Goal: Check status: Check status

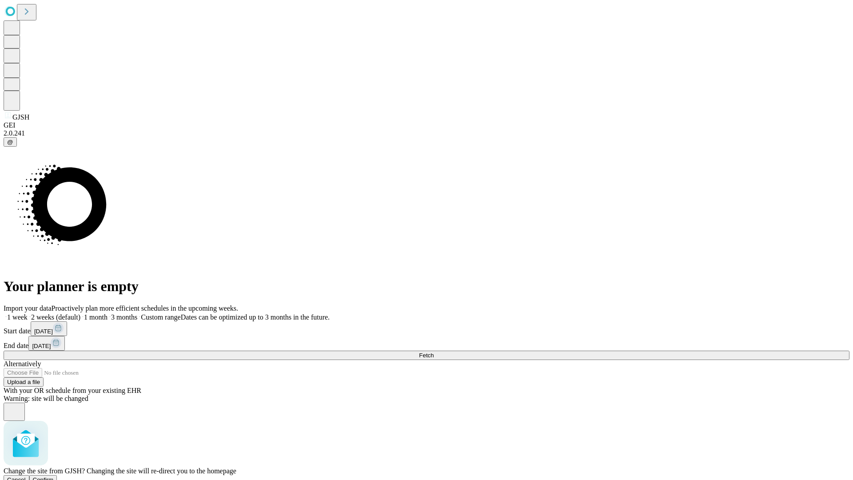
click at [54, 476] on span "Confirm" at bounding box center [43, 479] width 21 height 7
click at [28, 313] on label "1 week" at bounding box center [16, 317] width 24 height 8
click at [434, 352] on span "Fetch" at bounding box center [426, 355] width 15 height 7
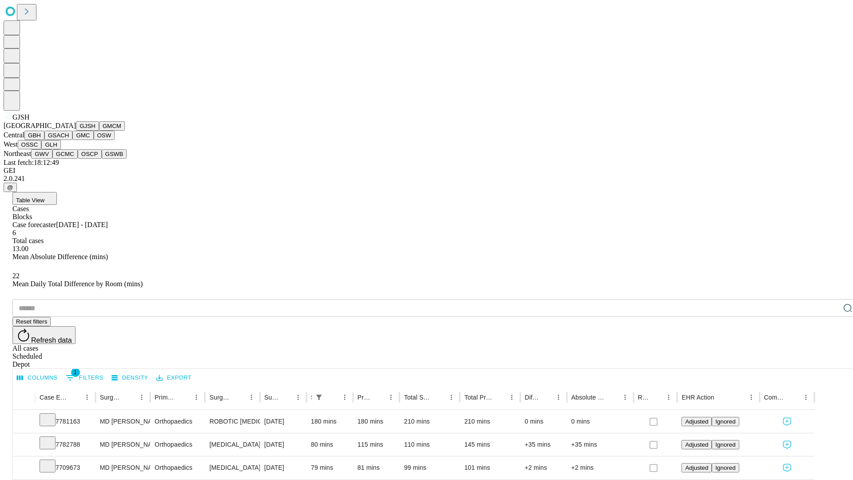
click at [99, 131] on button "GMCM" at bounding box center [112, 125] width 26 height 9
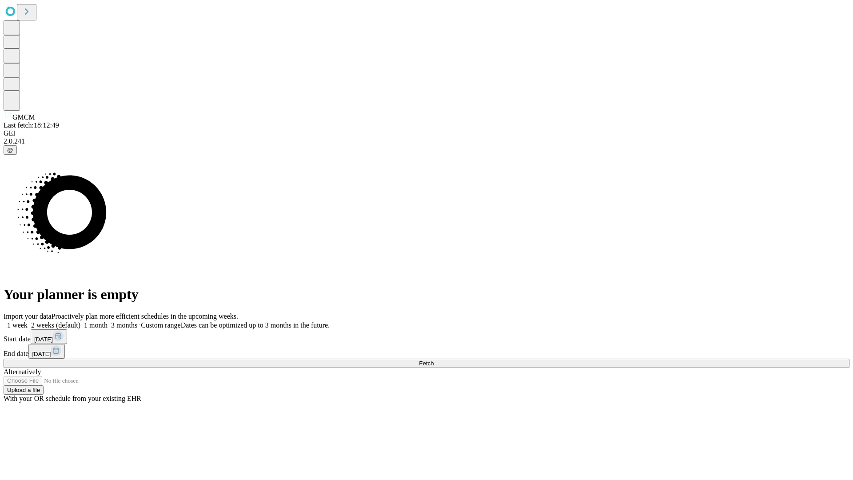
click at [28, 321] on label "1 week" at bounding box center [16, 325] width 24 height 8
click at [434, 360] on span "Fetch" at bounding box center [426, 363] width 15 height 7
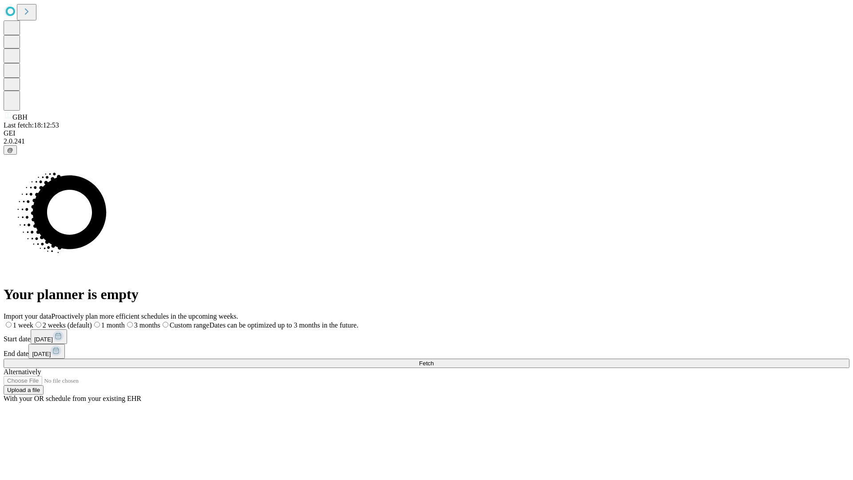
click at [33, 321] on label "1 week" at bounding box center [19, 325] width 30 height 8
click at [434, 360] on span "Fetch" at bounding box center [426, 363] width 15 height 7
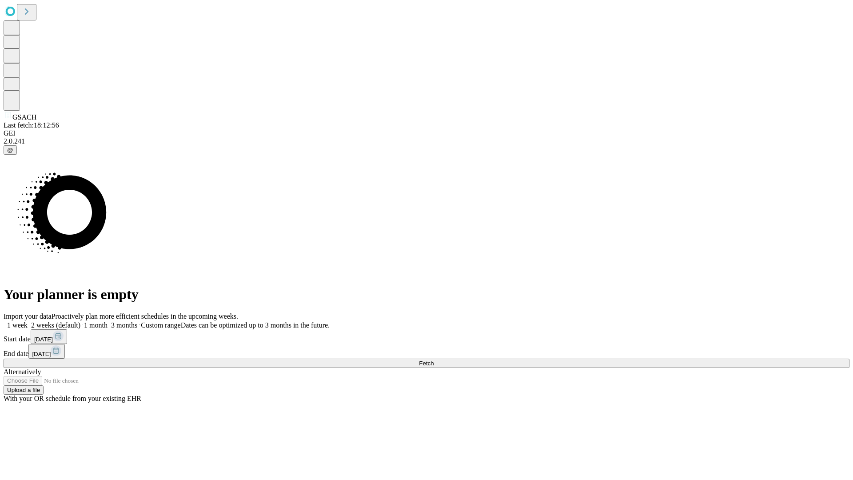
click at [28, 321] on label "1 week" at bounding box center [16, 325] width 24 height 8
click at [434, 360] on span "Fetch" at bounding box center [426, 363] width 15 height 7
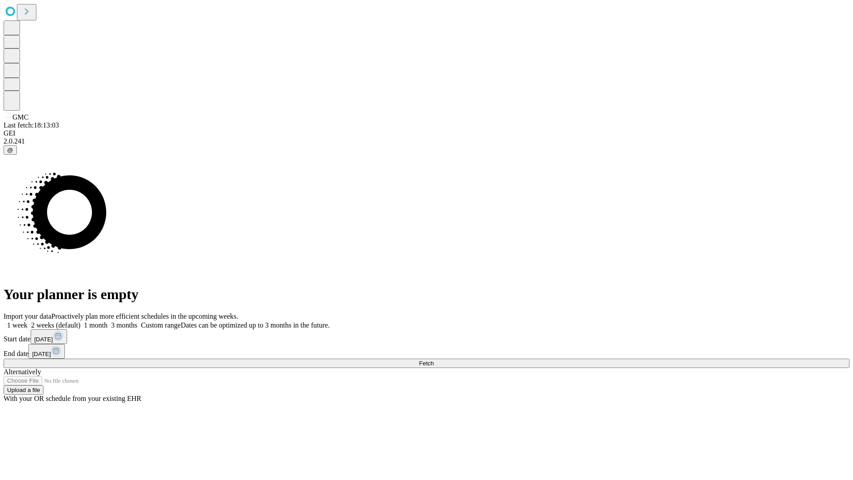
click at [28, 321] on label "1 week" at bounding box center [16, 325] width 24 height 8
click at [434, 360] on span "Fetch" at bounding box center [426, 363] width 15 height 7
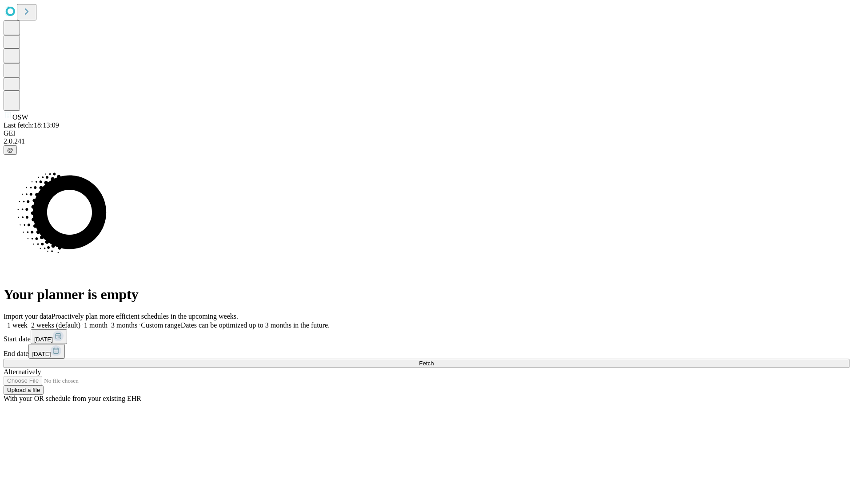
click at [28, 321] on label "1 week" at bounding box center [16, 325] width 24 height 8
click at [434, 360] on span "Fetch" at bounding box center [426, 363] width 15 height 7
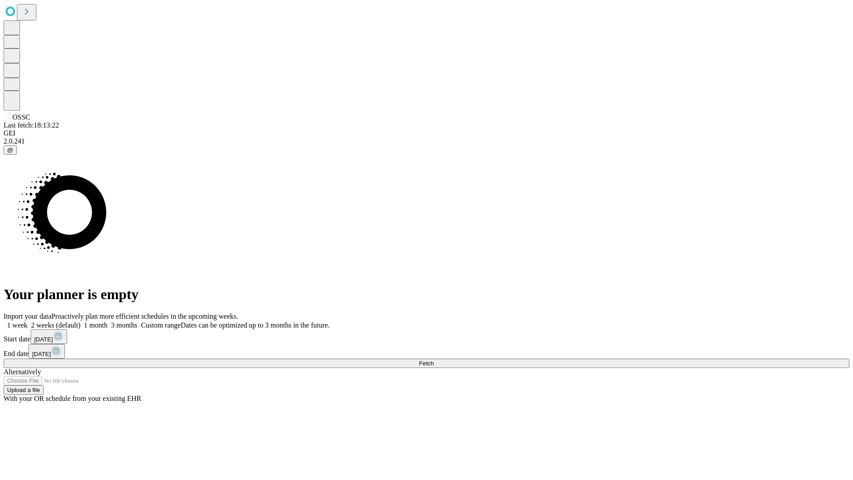
click at [28, 321] on label "1 week" at bounding box center [16, 325] width 24 height 8
click at [434, 360] on span "Fetch" at bounding box center [426, 363] width 15 height 7
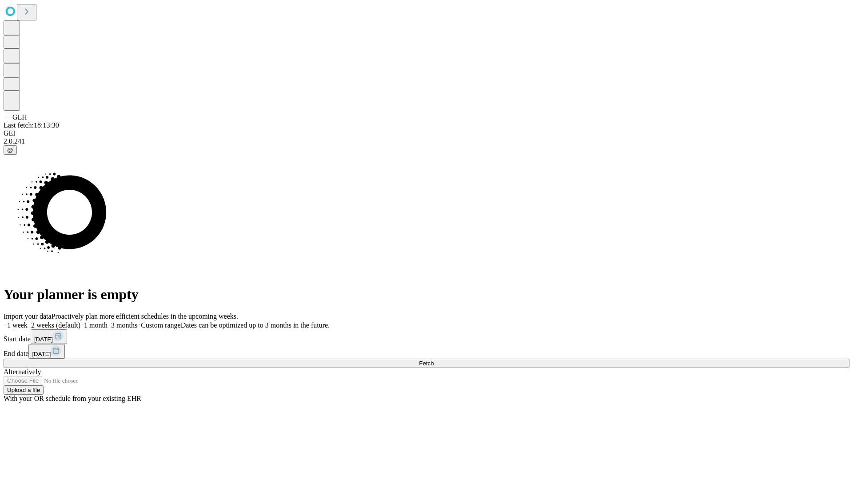
click at [28, 321] on label "1 week" at bounding box center [16, 325] width 24 height 8
click at [434, 360] on span "Fetch" at bounding box center [426, 363] width 15 height 7
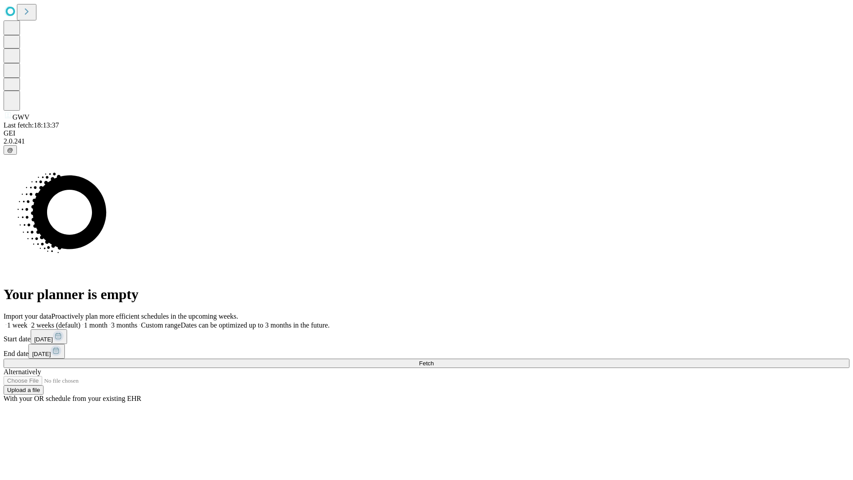
click at [28, 321] on label "1 week" at bounding box center [16, 325] width 24 height 8
click at [434, 360] on span "Fetch" at bounding box center [426, 363] width 15 height 7
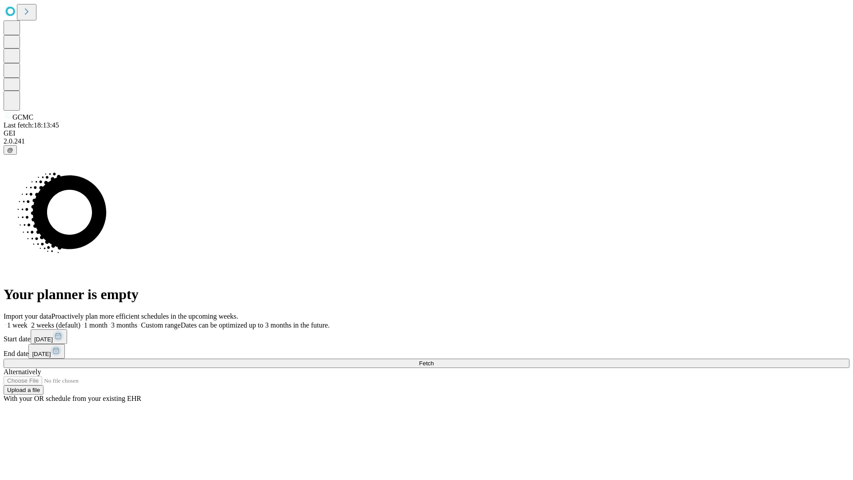
click at [28, 321] on label "1 week" at bounding box center [16, 325] width 24 height 8
click at [434, 360] on span "Fetch" at bounding box center [426, 363] width 15 height 7
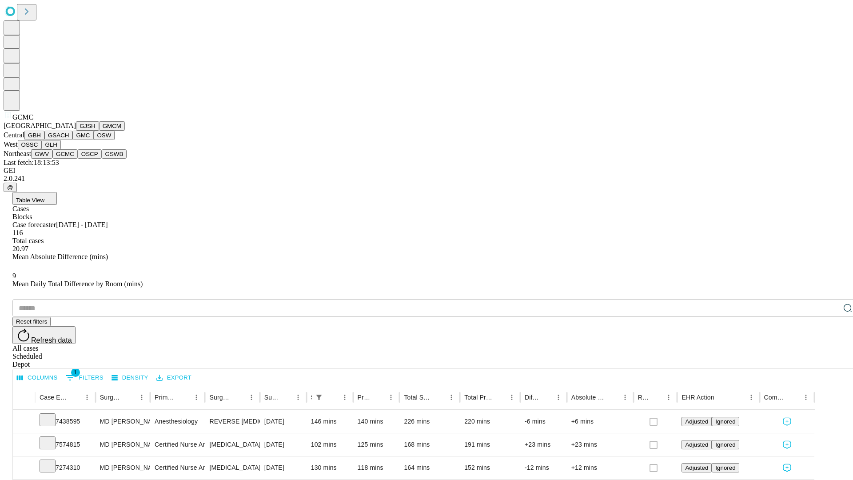
click at [78, 159] on button "OSCP" at bounding box center [90, 153] width 24 height 9
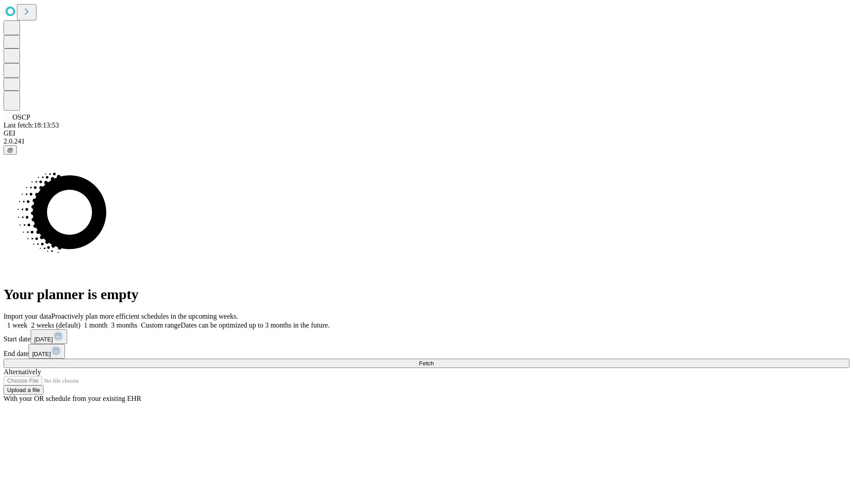
click at [28, 321] on label "1 week" at bounding box center [16, 325] width 24 height 8
click at [434, 360] on span "Fetch" at bounding box center [426, 363] width 15 height 7
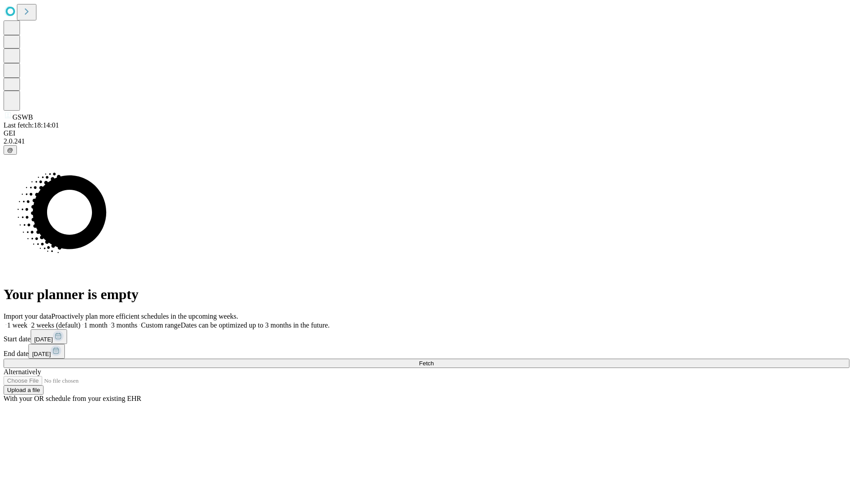
click at [434, 360] on span "Fetch" at bounding box center [426, 363] width 15 height 7
